Goal: Information Seeking & Learning: Learn about a topic

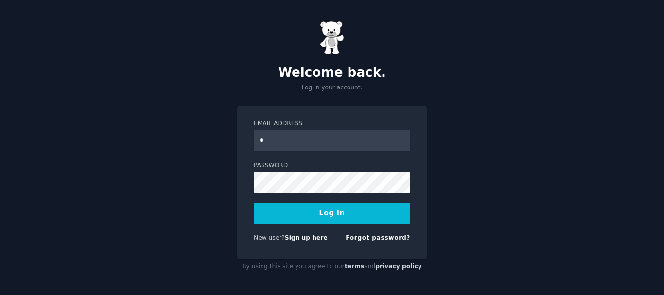
type input "**********"
click at [320, 222] on button "Log In" at bounding box center [332, 213] width 157 height 20
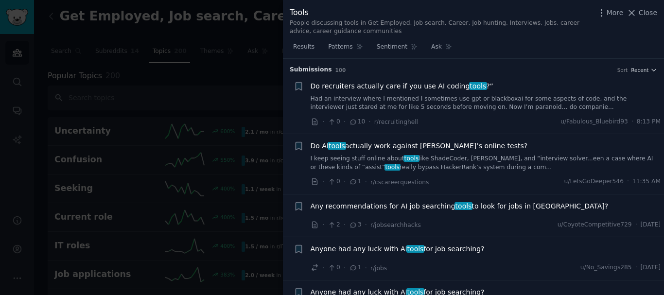
click at [472, 204] on span "Any recommendations for AI job searching tools to look for jobs in [GEOGRAPHIC_…" at bounding box center [460, 206] width 298 height 10
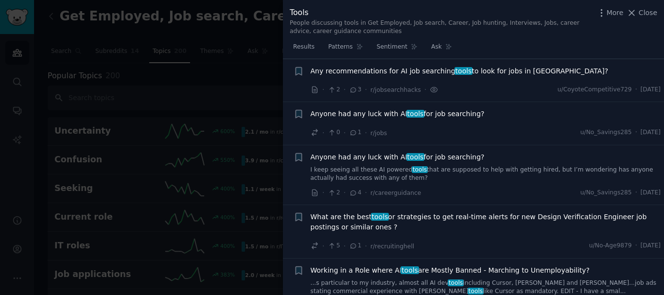
scroll to position [136, 0]
click at [490, 85] on div "· 2 · 3 · r/jobsearchhacks · u/CoyoteCompetitive729 · [DATE]" at bounding box center [486, 89] width 351 height 10
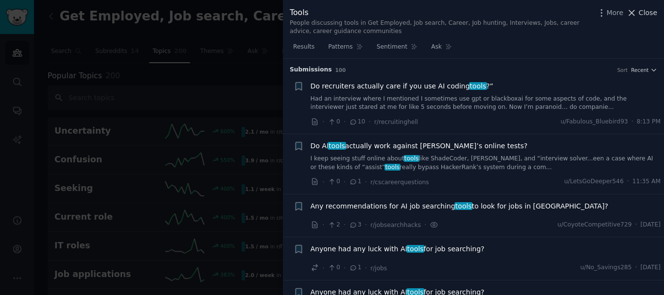
click at [637, 12] on icon at bounding box center [632, 13] width 10 height 10
click at [631, 12] on div "Get Employed, Job search, Career, Job hunting, Interviews, Jobs, career advice,…" at bounding box center [349, 26] width 603 height 35
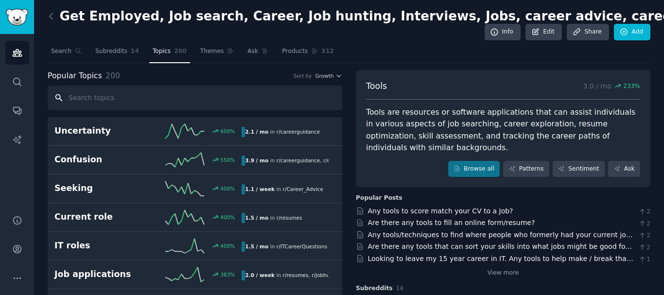
click at [229, 96] on input "text" at bounding box center [195, 98] width 295 height 25
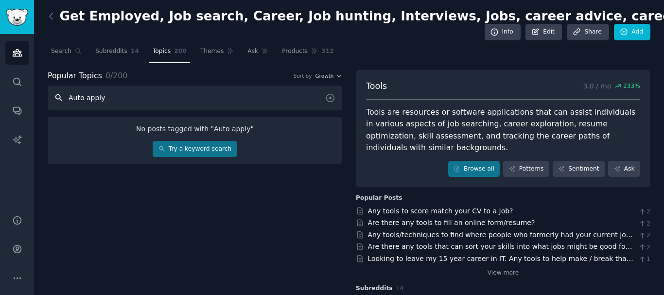
type input "Auto apply"
click at [218, 152] on link "Try a keyword search" at bounding box center [195, 149] width 84 height 17
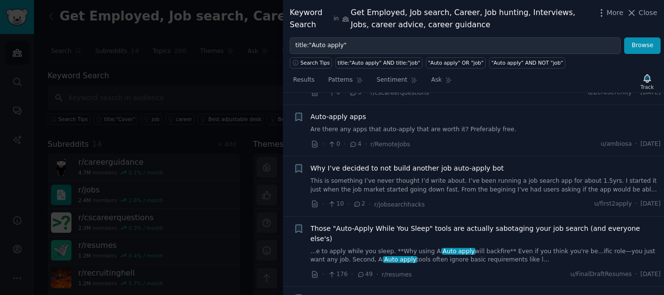
scroll to position [292, 0]
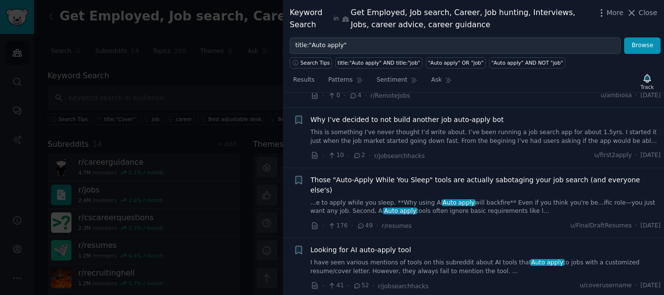
click at [210, 187] on div at bounding box center [332, 147] width 664 height 295
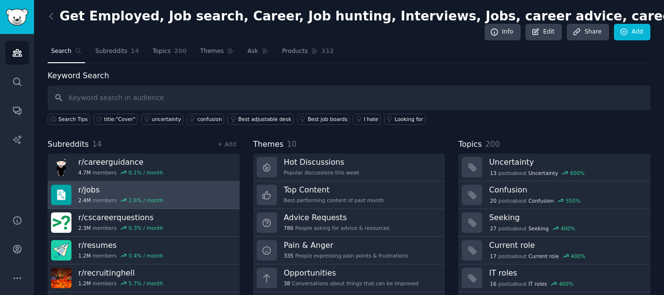
click at [173, 193] on link "r/ jobs 2.4M members 2.6 % / month" at bounding box center [144, 195] width 192 height 28
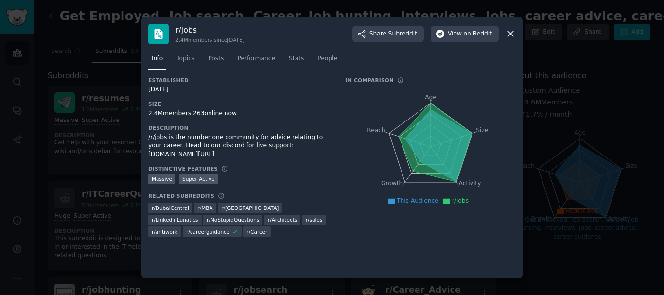
click at [508, 32] on icon at bounding box center [510, 34] width 5 height 5
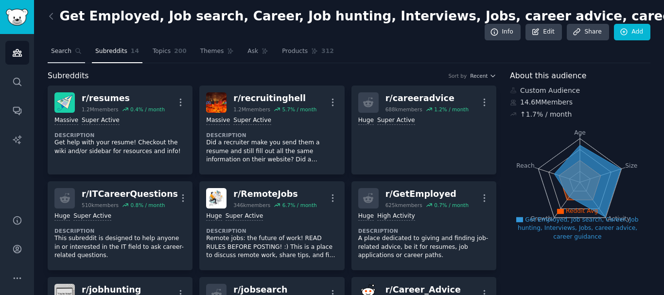
click at [81, 45] on link "Search" at bounding box center [66, 54] width 37 height 20
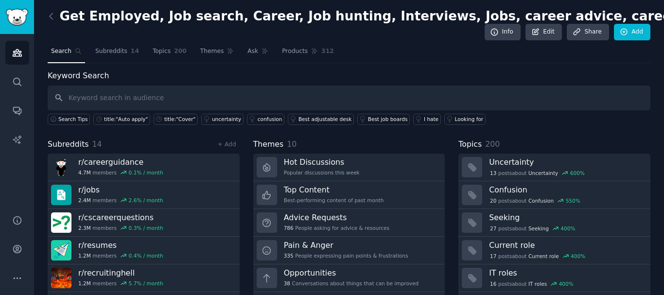
click at [115, 90] on input "text" at bounding box center [349, 98] width 603 height 25
type input "Zippia"
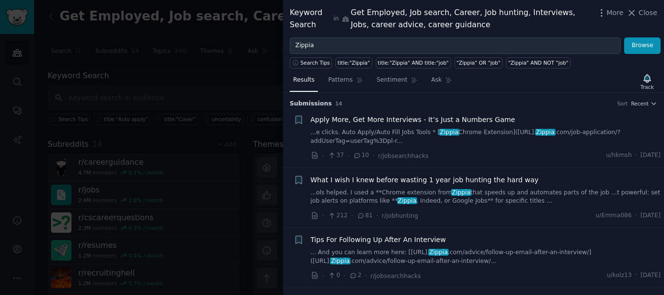
click at [490, 196] on link "...ols helped. I used a **Chrome extension from Zippia that speeds up and autom…" at bounding box center [486, 197] width 351 height 17
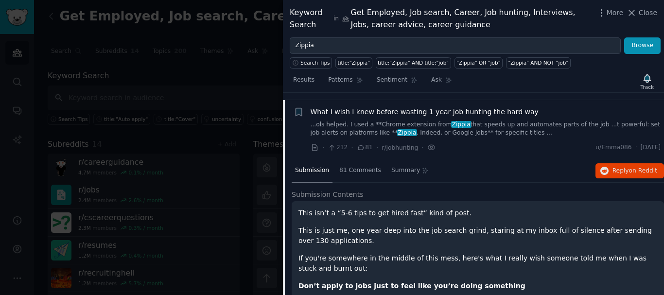
scroll to position [75, 0]
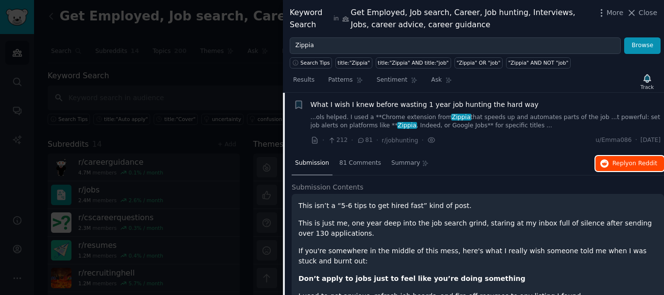
click at [618, 164] on span "Reply on Reddit" at bounding box center [635, 163] width 45 height 9
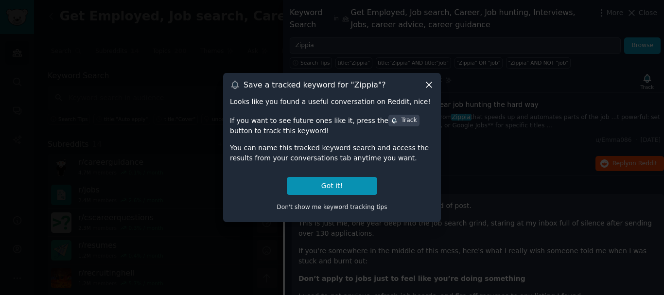
click at [425, 81] on icon at bounding box center [429, 85] width 10 height 10
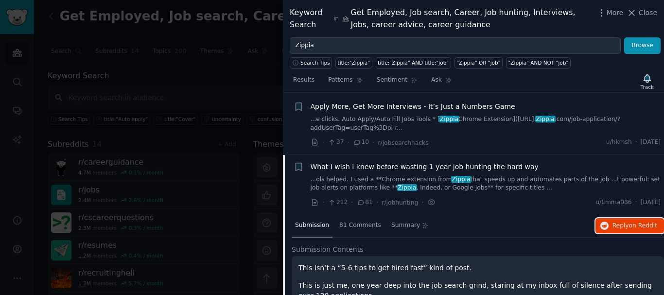
scroll to position [0, 0]
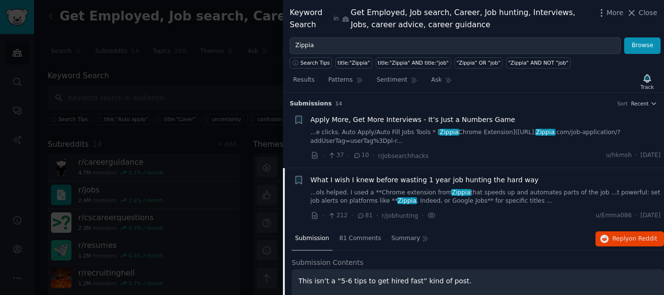
click at [480, 191] on link "...ols helped. I used a **Chrome extension from Zippia that speeds up and autom…" at bounding box center [486, 197] width 351 height 17
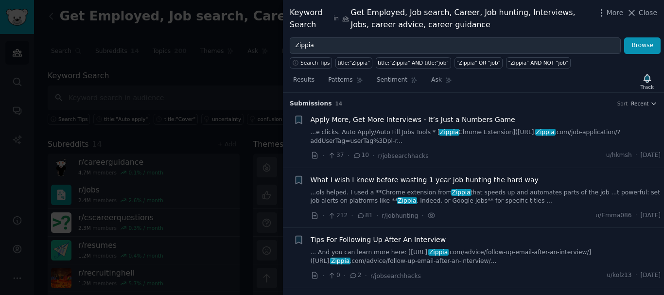
click at [452, 149] on div "Apply More, Get More Interviews - It’s Just a Numbers Game ...e clicks. Auto Ap…" at bounding box center [486, 138] width 351 height 46
click at [396, 136] on link "...e clicks. Auto Apply/Auto Fill Jobs Tools * [ Zippia Chrome Extension]([URL]…" at bounding box center [486, 136] width 351 height 17
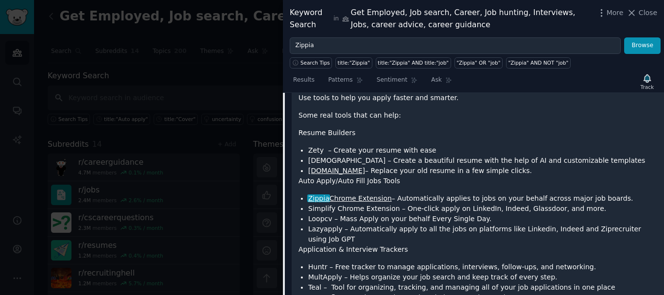
scroll to position [64, 0]
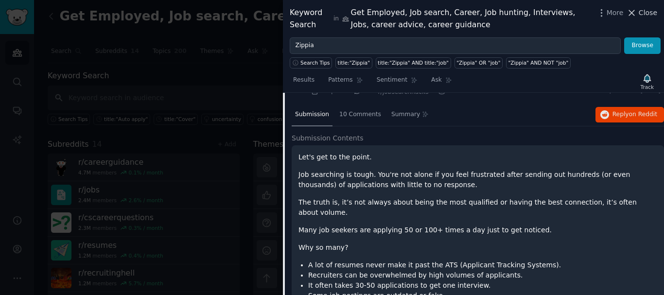
click at [643, 13] on span "Close" at bounding box center [648, 13] width 18 height 10
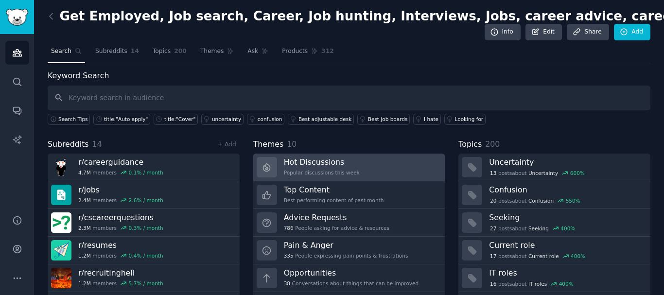
click at [314, 163] on h3 "Hot Discussions" at bounding box center [322, 162] width 76 height 10
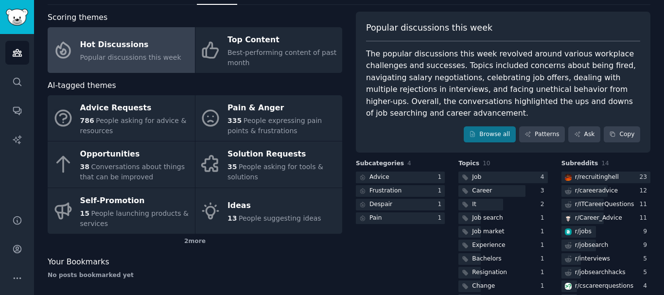
scroll to position [97, 0]
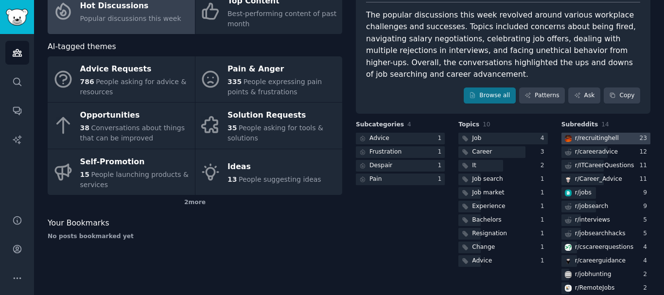
click at [577, 138] on div "r/ recruitinghell" at bounding box center [597, 138] width 44 height 9
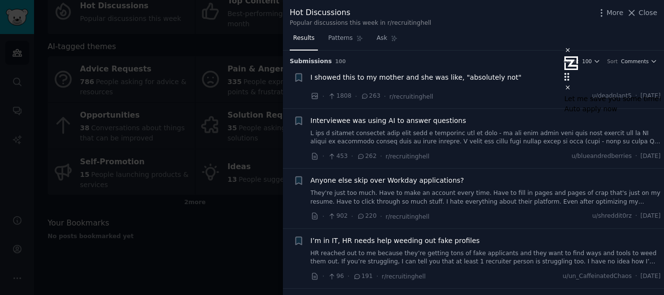
click at [486, 45] on div "Results Patterns Ask" at bounding box center [473, 41] width 381 height 20
click at [565, 84] on icon at bounding box center [568, 87] width 7 height 7
click at [487, 52] on div "Submission s 100 Count 100 Sort Comments" at bounding box center [474, 59] width 368 height 16
click at [443, 81] on span "I showed this to my mother and she was like, "absolutely not"" at bounding box center [416, 77] width 211 height 10
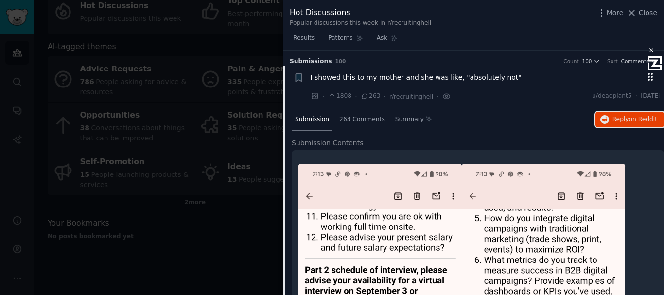
click at [612, 115] on button "Reply on Reddit" at bounding box center [630, 120] width 69 height 16
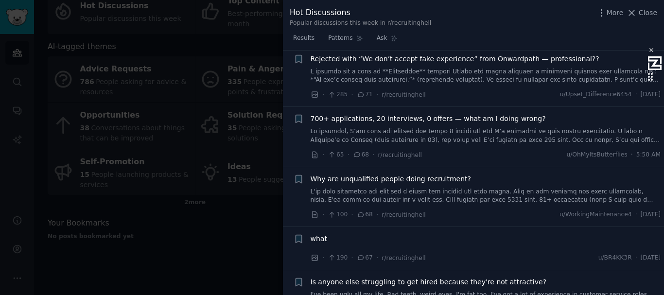
scroll to position [1848, 0]
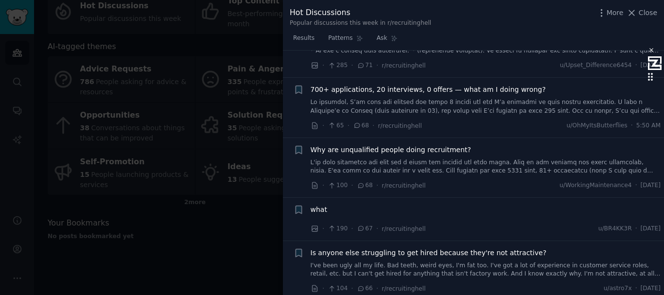
click at [478, 98] on link at bounding box center [486, 106] width 351 height 17
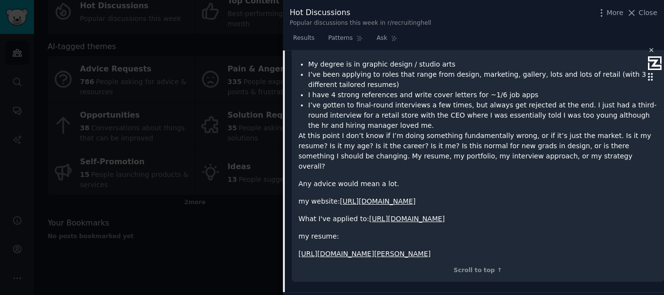
scroll to position [880, 0]
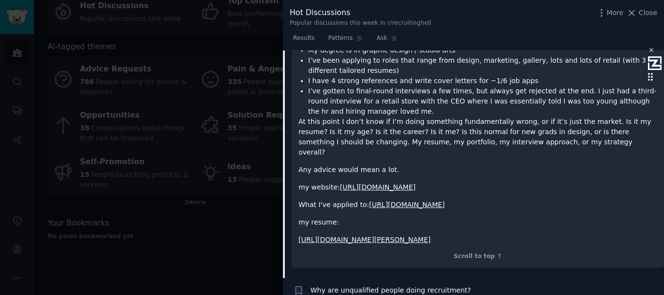
click at [409, 183] on link "[URL][DOMAIN_NAME]" at bounding box center [378, 187] width 76 height 8
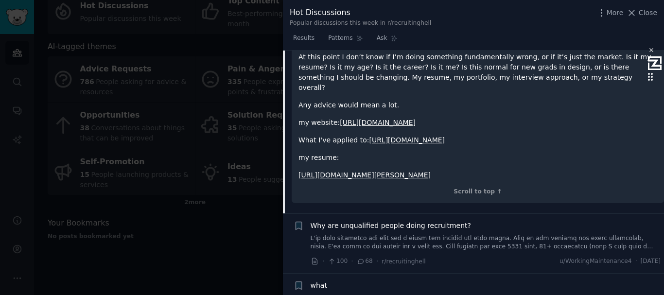
scroll to position [1026, 0]
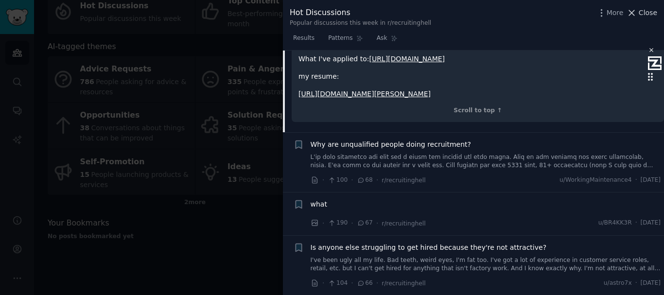
click at [631, 17] on icon at bounding box center [632, 13] width 10 height 10
